Goal: Information Seeking & Learning: Learn about a topic

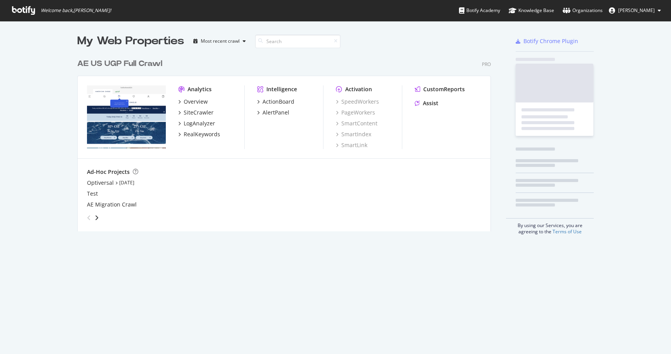
scroll to position [182, 419]
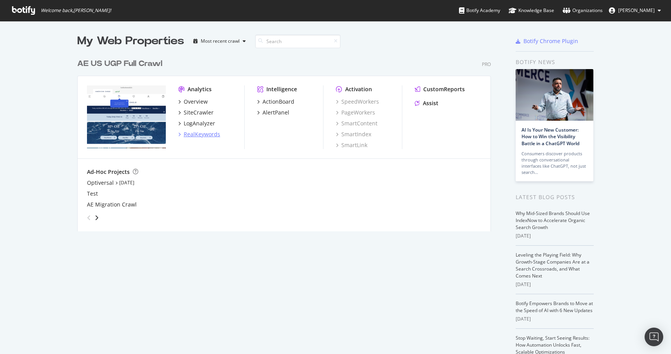
click at [199, 135] on div "RealKeywords" at bounding box center [202, 134] width 36 height 8
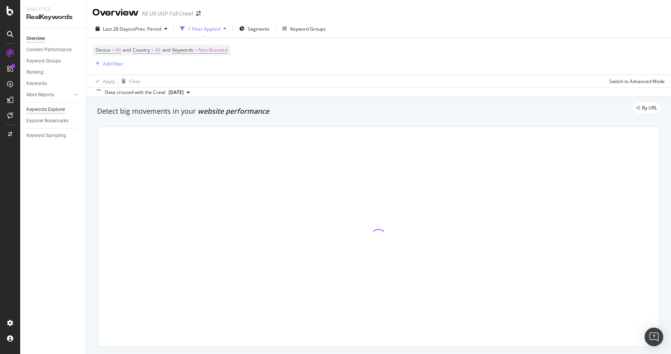
click at [55, 110] on div "Keywords Explorer" at bounding box center [45, 110] width 39 height 8
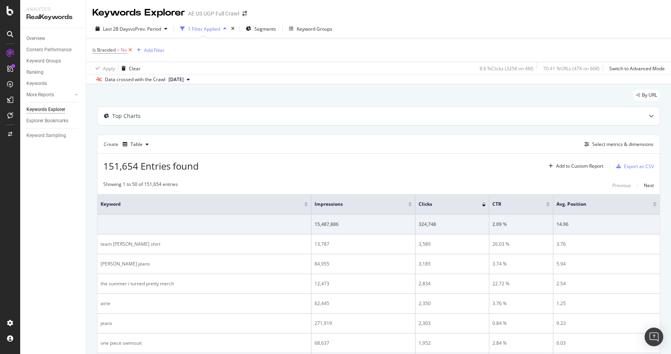
click at [132, 50] on icon at bounding box center [130, 50] width 7 height 8
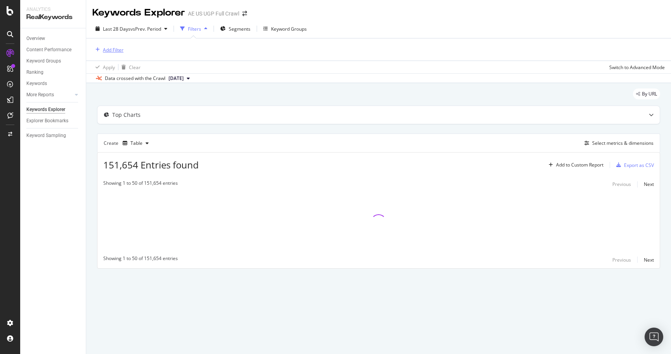
click at [97, 50] on icon "button" at bounding box center [97, 49] width 4 height 5
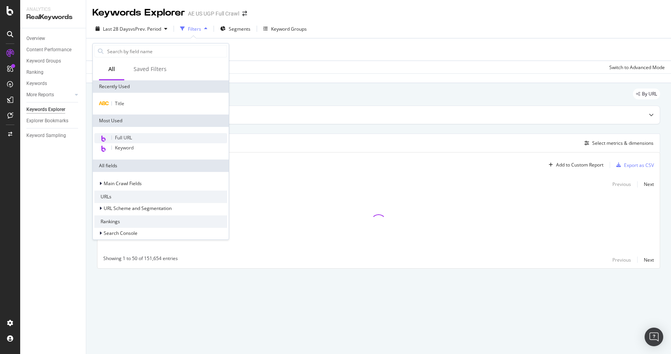
click at [145, 137] on div "Full URL" at bounding box center [160, 138] width 133 height 10
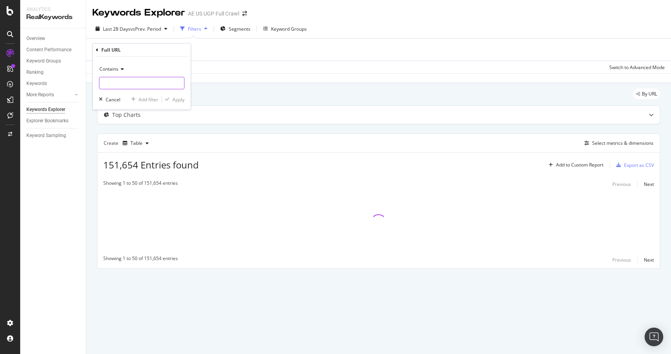
click at [133, 83] on input "text" at bounding box center [141, 83] width 85 height 12
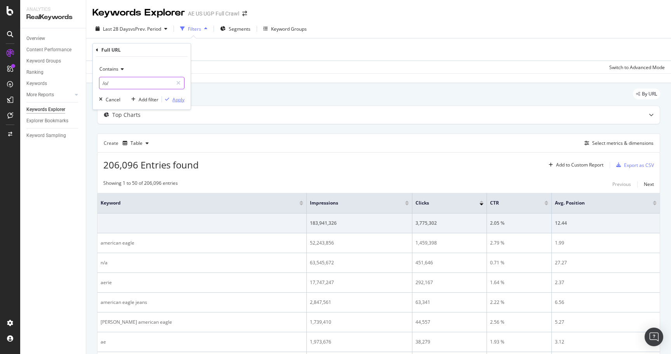
type input "/o/"
click at [178, 100] on div "Apply" at bounding box center [178, 99] width 12 height 7
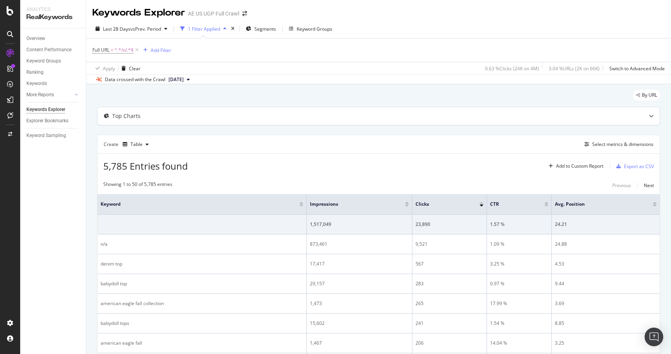
scroll to position [0, 0]
click at [618, 146] on div "Select metrics & dimensions" at bounding box center [622, 143] width 61 height 7
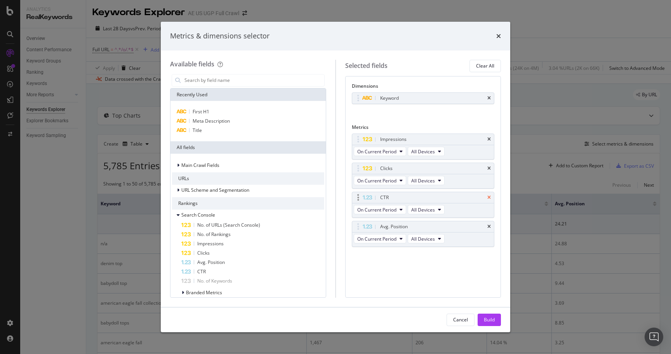
click at [489, 196] on icon "times" at bounding box center [488, 197] width 3 height 5
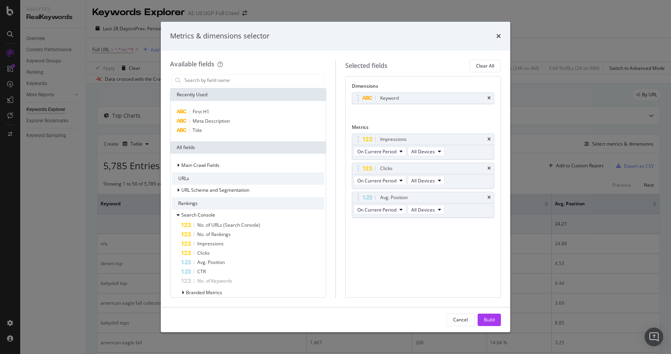
click at [489, 196] on icon "times" at bounding box center [488, 197] width 3 height 5
click at [489, 96] on icon "times" at bounding box center [488, 98] width 3 height 5
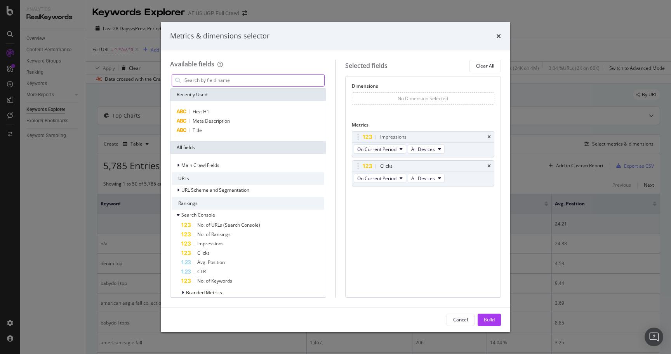
click at [256, 80] on input "modal" at bounding box center [254, 81] width 140 height 12
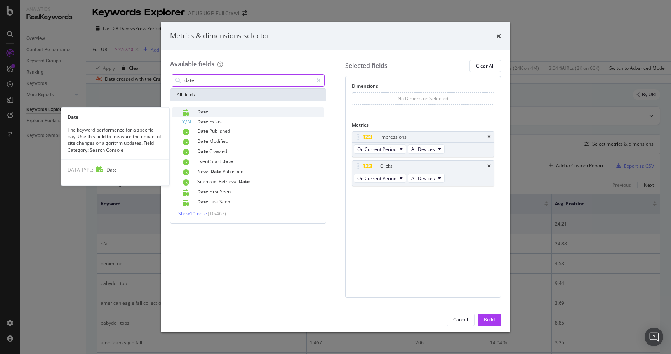
type input "date"
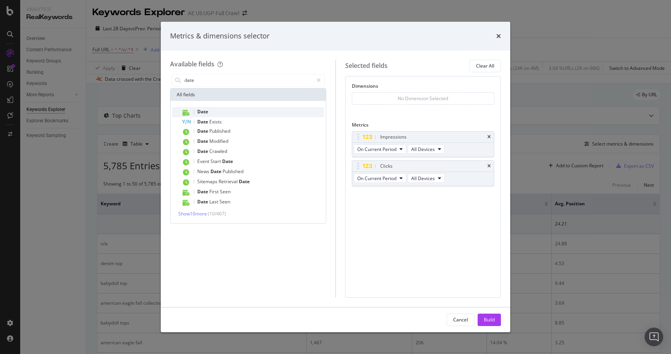
click at [218, 109] on div "Date" at bounding box center [252, 112] width 143 height 10
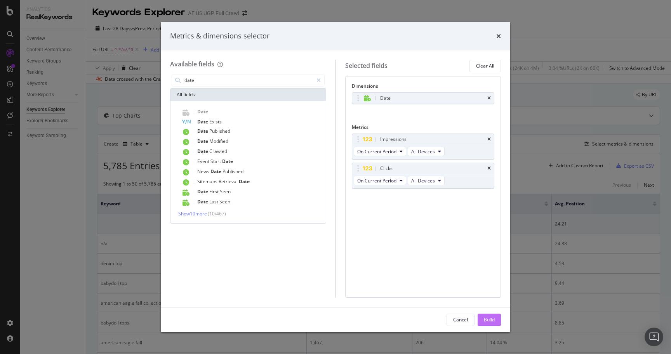
click at [485, 319] on div "Build" at bounding box center [489, 319] width 11 height 7
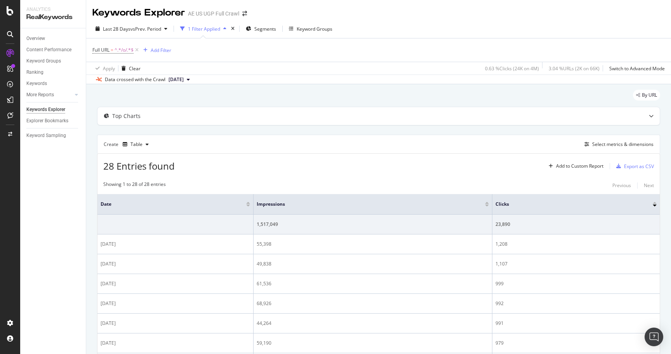
click at [249, 202] on div at bounding box center [248, 203] width 4 height 2
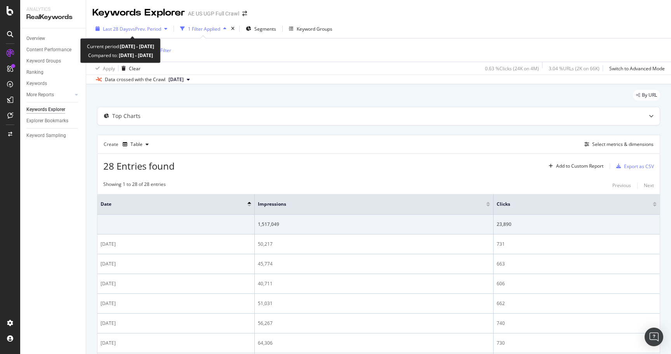
click at [147, 30] on span "vs Prev. Period" at bounding box center [145, 29] width 31 height 7
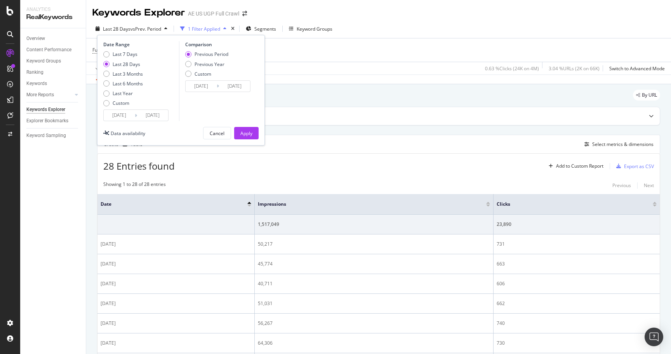
drag, startPoint x: 120, startPoint y: 55, endPoint x: 212, endPoint y: 121, distance: 114.0
click at [120, 55] on div "Last 7 Days" at bounding box center [125, 54] width 25 height 7
type input "[DATE]"
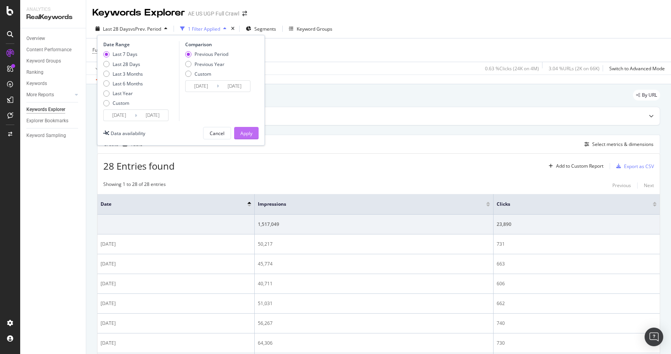
click at [245, 134] on div "Apply" at bounding box center [246, 133] width 12 height 7
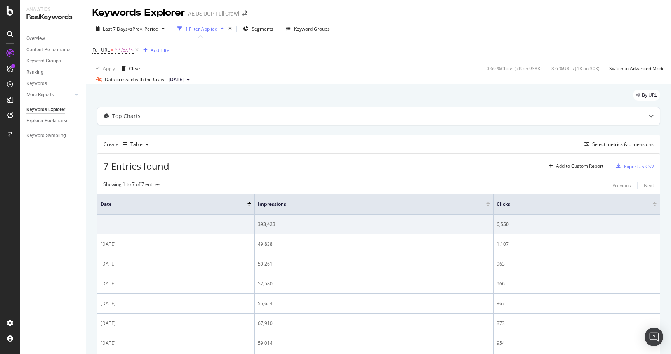
scroll to position [64, 0]
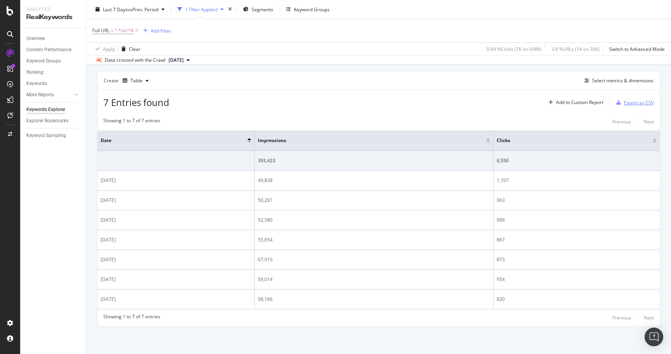
click at [630, 100] on div "Export as CSV" at bounding box center [639, 102] width 30 height 7
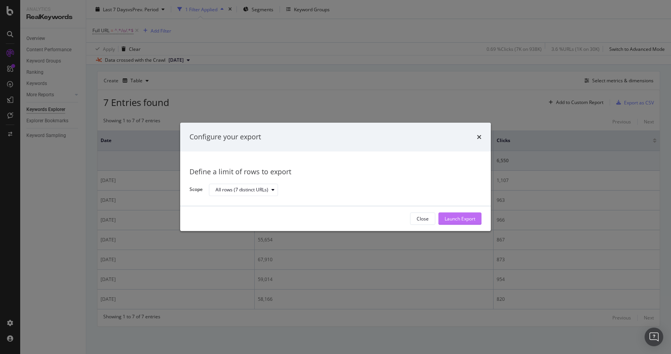
click at [461, 219] on div "Launch Export" at bounding box center [459, 218] width 31 height 7
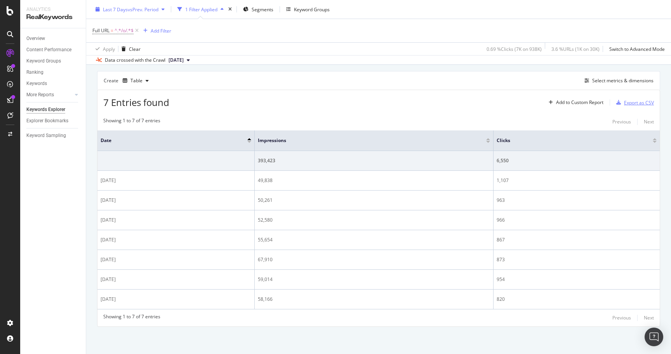
scroll to position [0, 0]
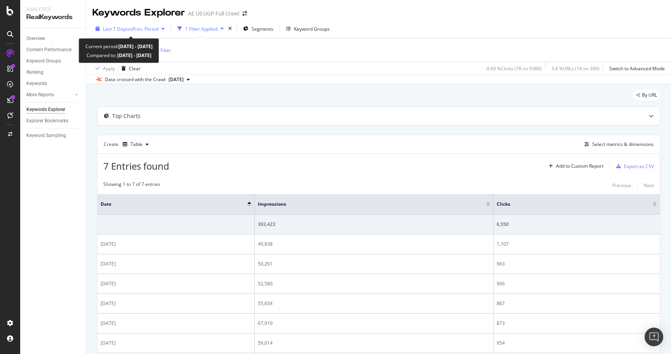
click at [126, 29] on span "Last 7 Days" at bounding box center [115, 29] width 25 height 7
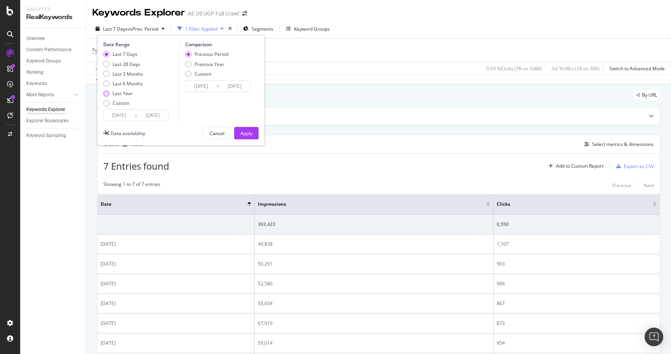
click at [124, 94] on div "Last Year" at bounding box center [123, 93] width 20 height 7
type input "[DATE]"
click at [248, 137] on div "Apply" at bounding box center [246, 133] width 12 height 12
